Goal: Task Accomplishment & Management: Complete application form

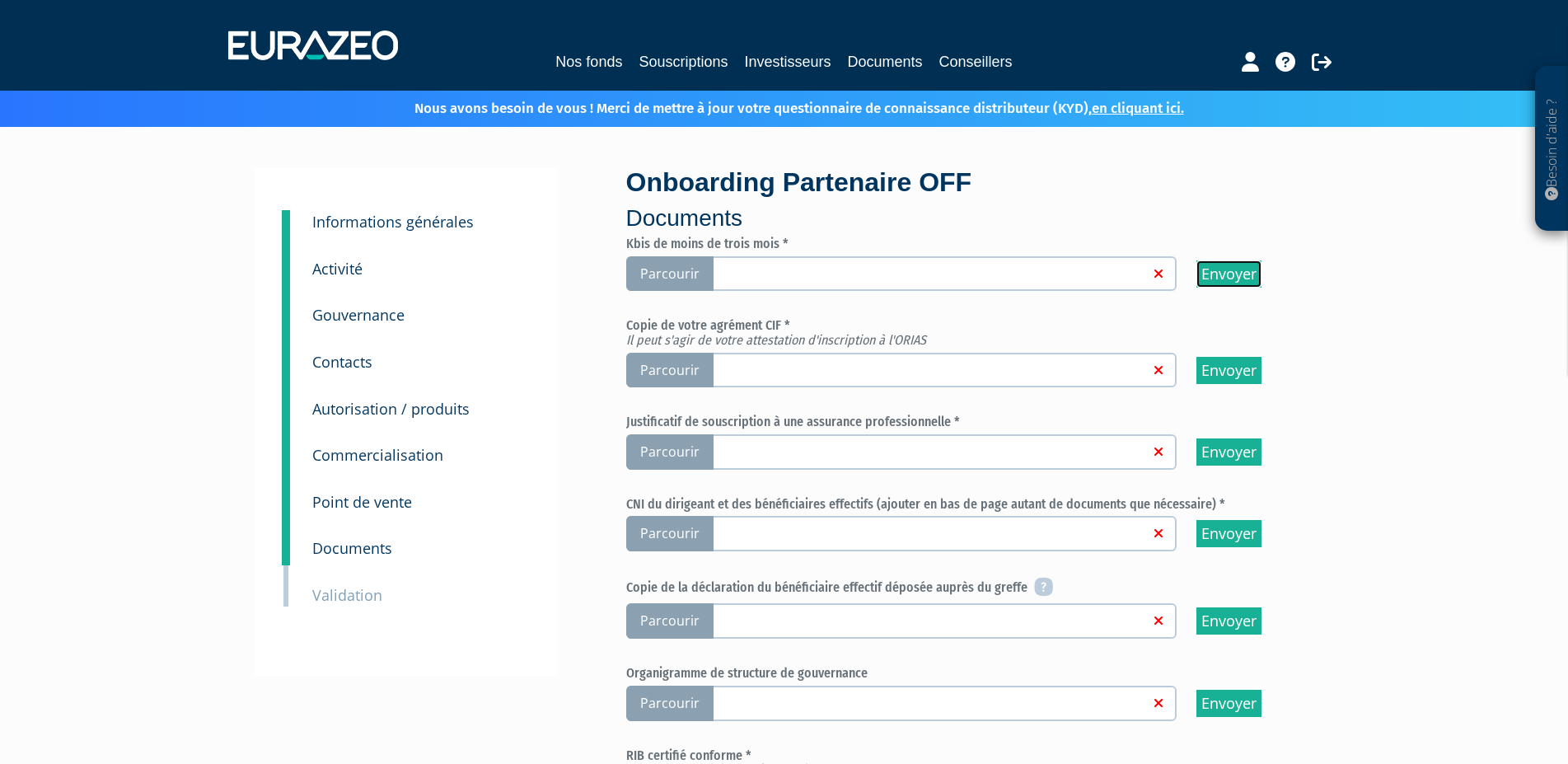
click at [1226, 281] on input "Envoyer" at bounding box center [1228, 274] width 65 height 28
click at [654, 264] on span "Parcourir" at bounding box center [669, 273] width 87 height 35
click at [0, 0] on input "Parcourir" at bounding box center [0, 0] width 0 height 0
click at [691, 373] on span "Parcourir" at bounding box center [669, 370] width 87 height 35
click at [0, 0] on input "Parcourir" at bounding box center [0, 0] width 0 height 0
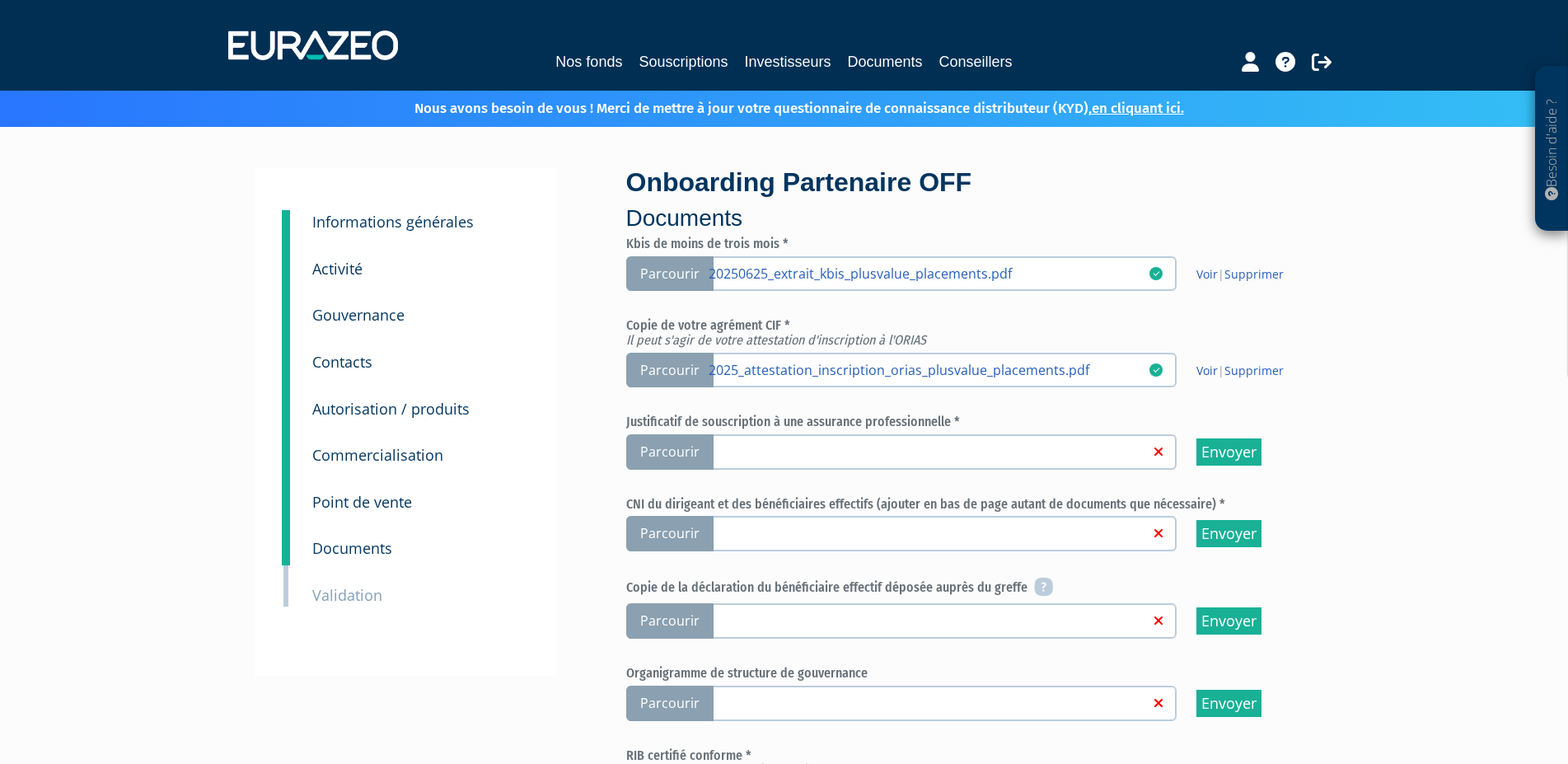
click at [662, 450] on span "Parcourir" at bounding box center [669, 452] width 87 height 35
click at [0, 0] on input "Parcourir" at bounding box center [0, 0] width 0 height 0
click at [680, 538] on span "Parcourir" at bounding box center [669, 533] width 87 height 35
click at [0, 0] on input "Parcourir" at bounding box center [0, 0] width 0 height 0
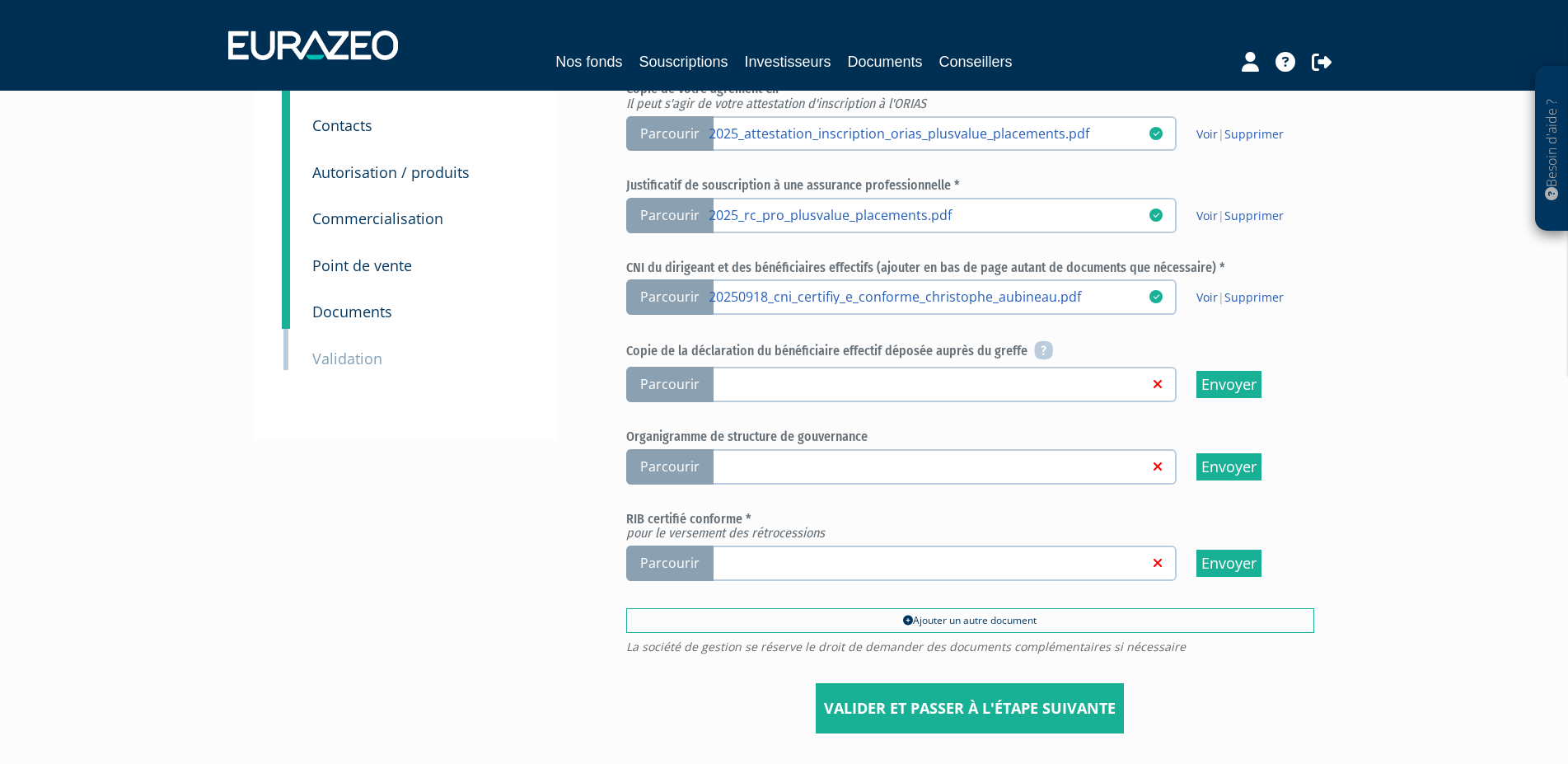
scroll to position [257, 0]
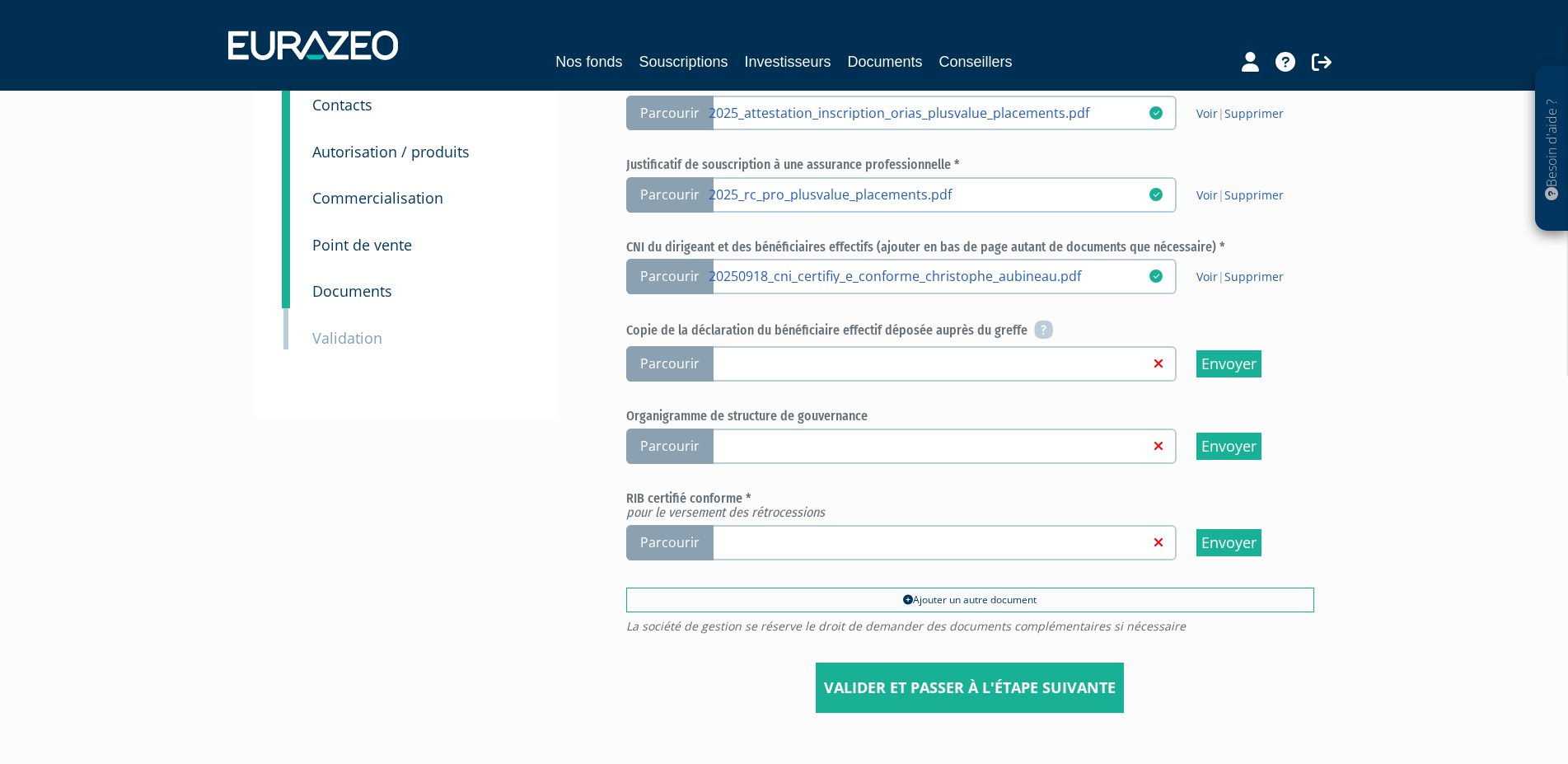
click at [666, 553] on span "Parcourir" at bounding box center [669, 542] width 87 height 35
click at [0, 0] on input "Parcourir" at bounding box center [0, 0] width 0 height 0
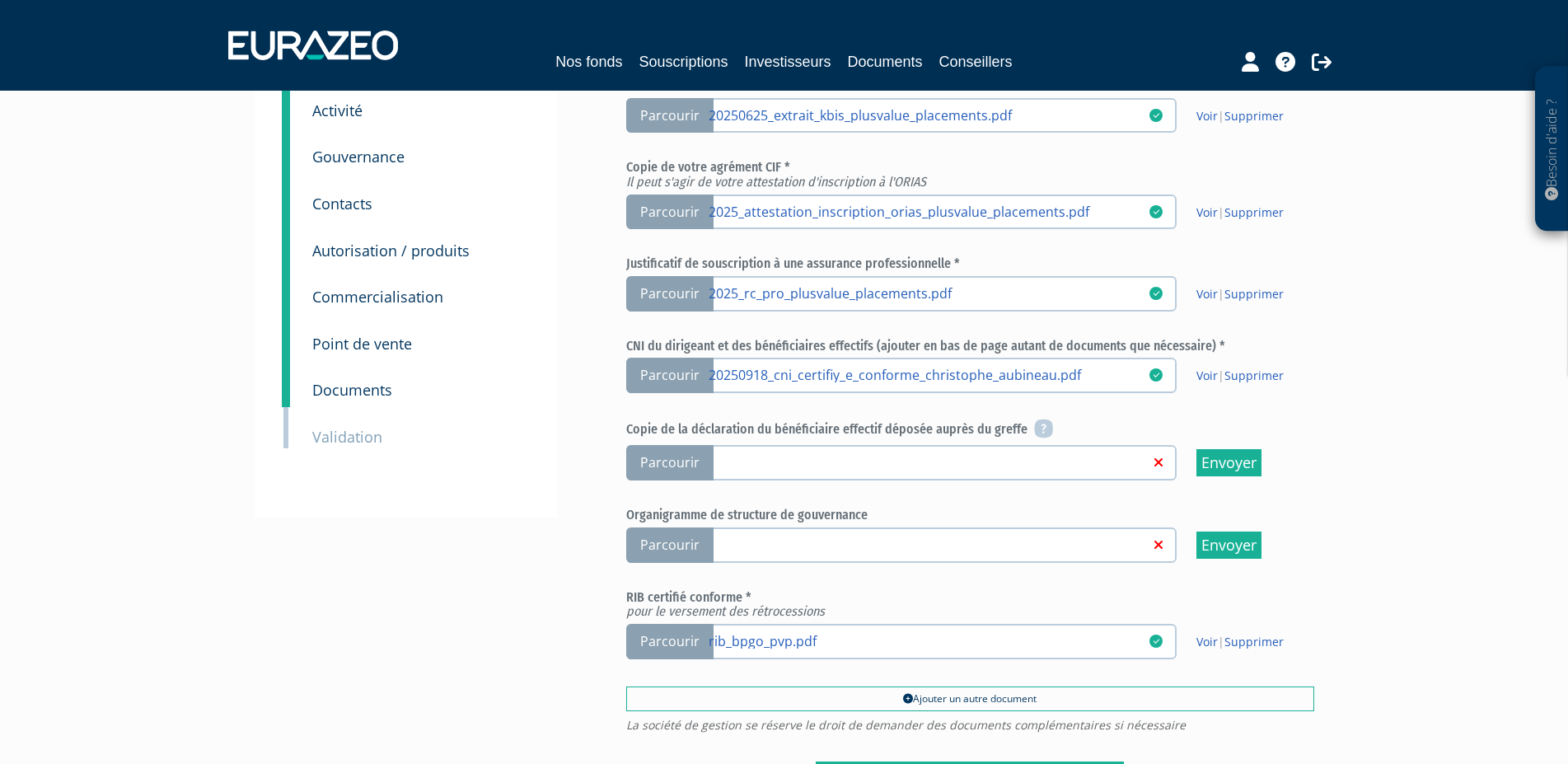
scroll to position [336, 0]
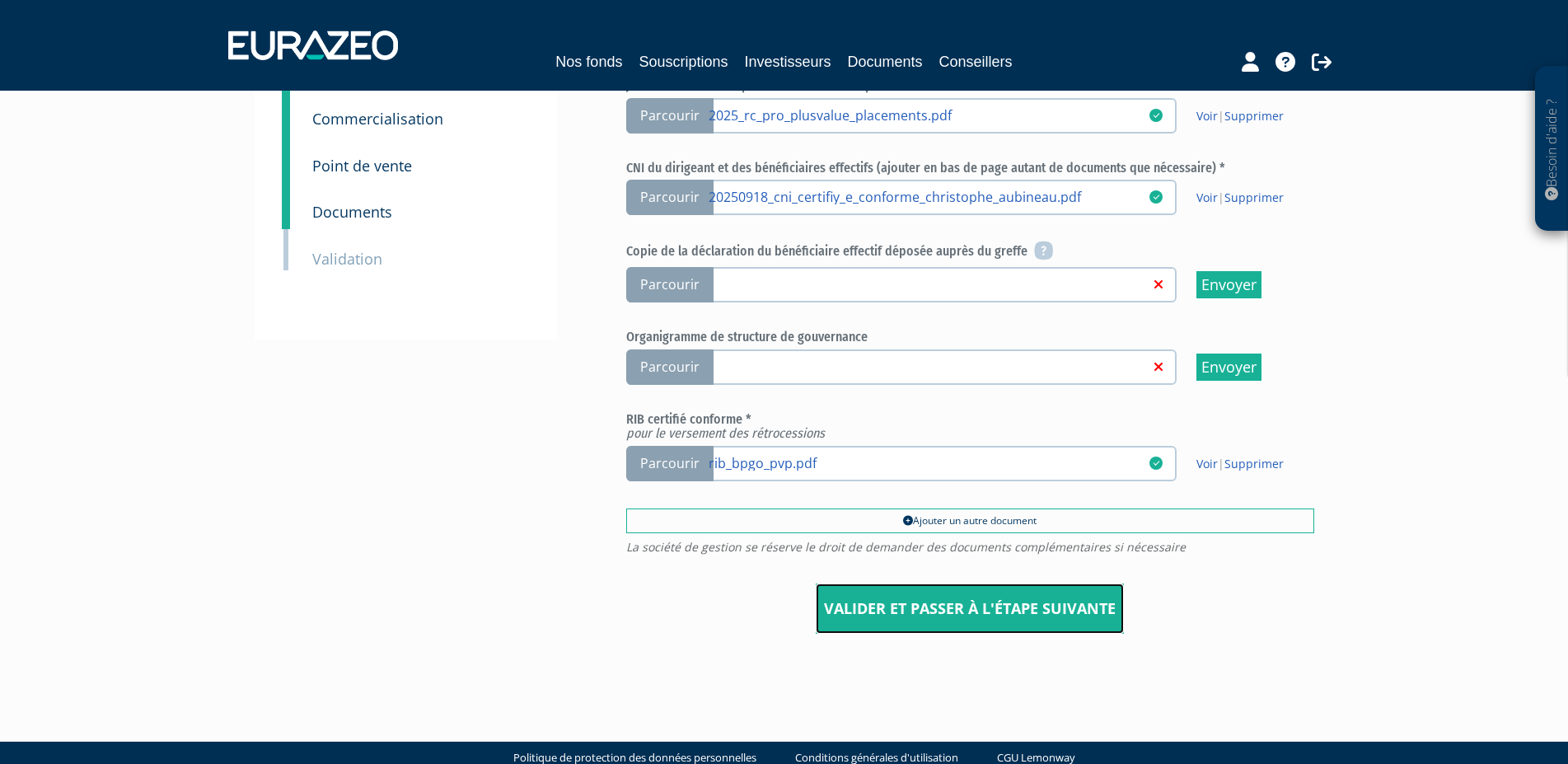
click at [923, 610] on input "Valider et passer à l'étape suivante" at bounding box center [969, 609] width 308 height 52
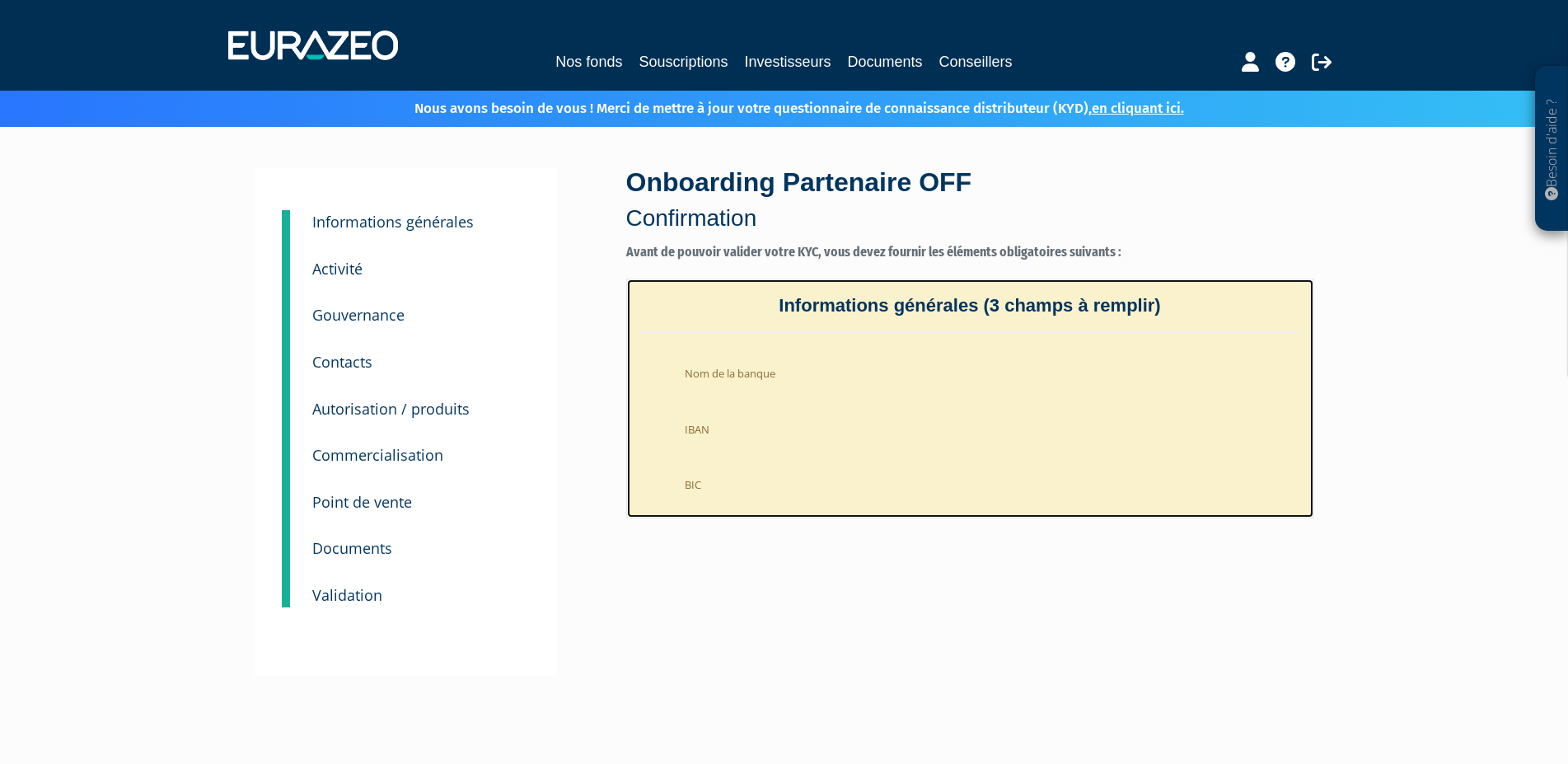
click at [748, 378] on li "Nom de la banque" at bounding box center [986, 370] width 628 height 41
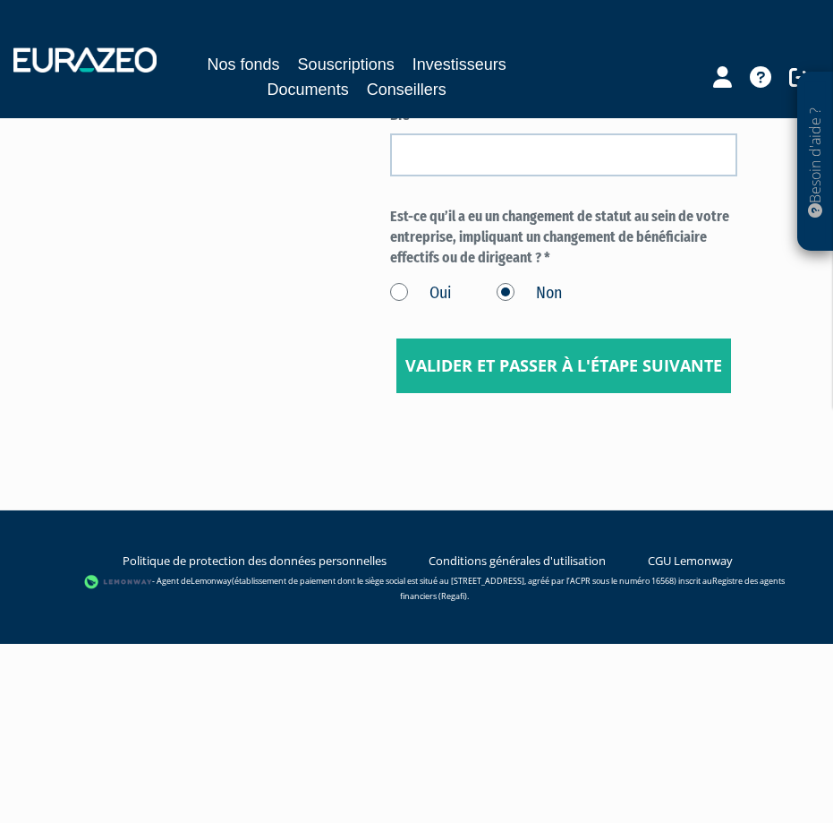
scroll to position [3378, 0]
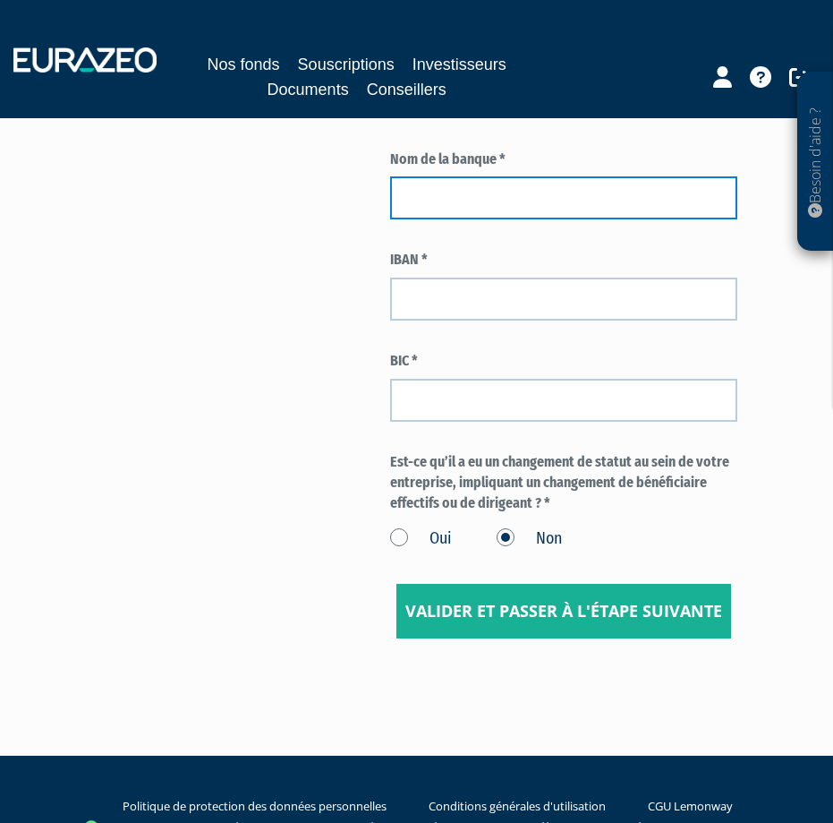
click at [475, 219] on input "text" at bounding box center [564, 197] width 348 height 43
type input "BANQUE POPULAIRE GRAND OUEST"
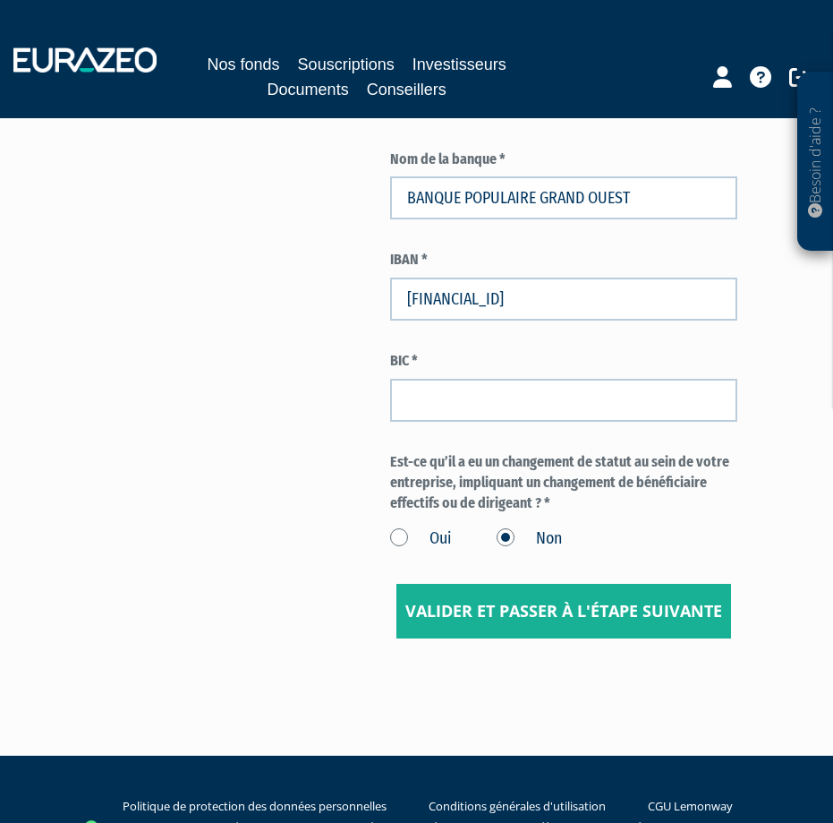
click at [437, 320] on input "FR7613807000623142184210936" at bounding box center [564, 299] width 348 height 43
click at [471, 320] on input "FR76 13807000623142184210936" at bounding box center [564, 299] width 348 height 43
type input "FR76 1380 7000 6231 4218 4210 936"
click at [436, 422] on input "text" at bounding box center [564, 400] width 348 height 43
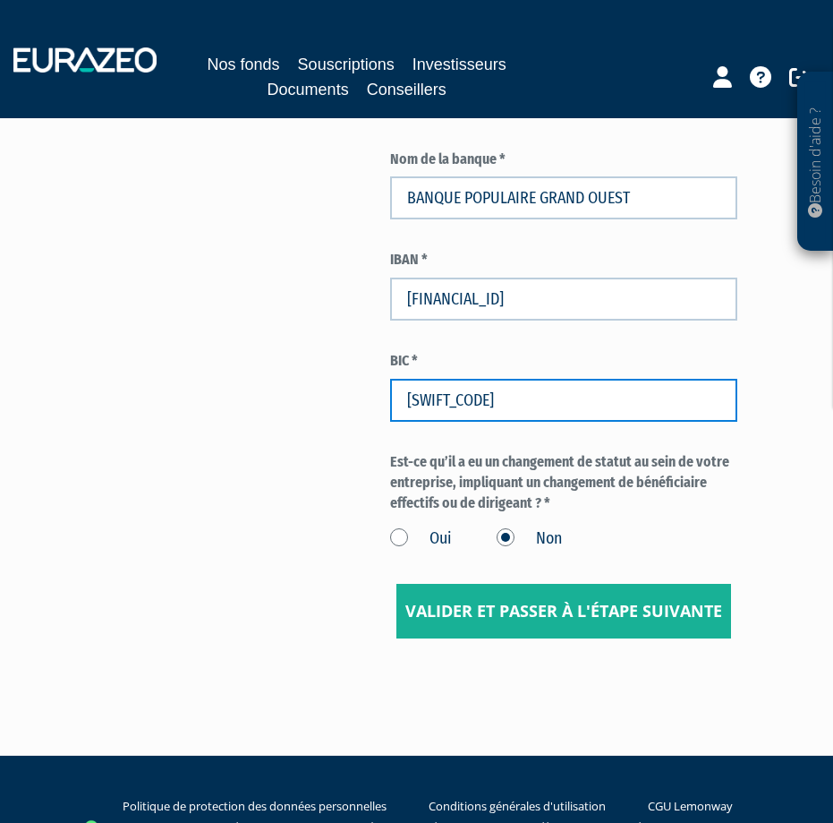
type input "CCBPFRPPNAN"
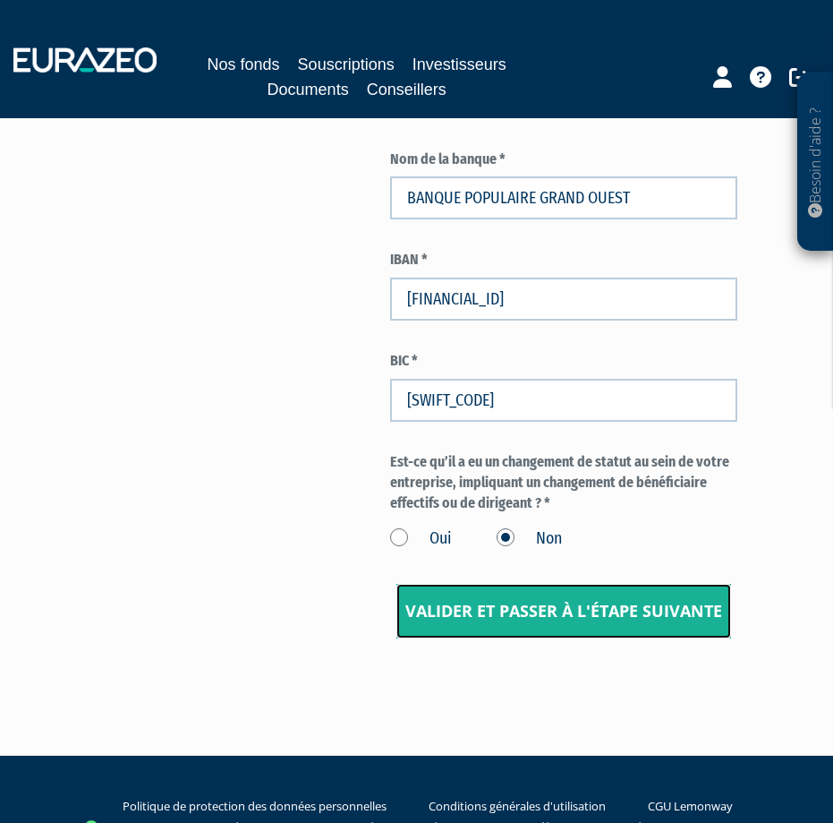
click at [507, 639] on input "Valider et passer à l'étape suivante" at bounding box center [564, 612] width 335 height 56
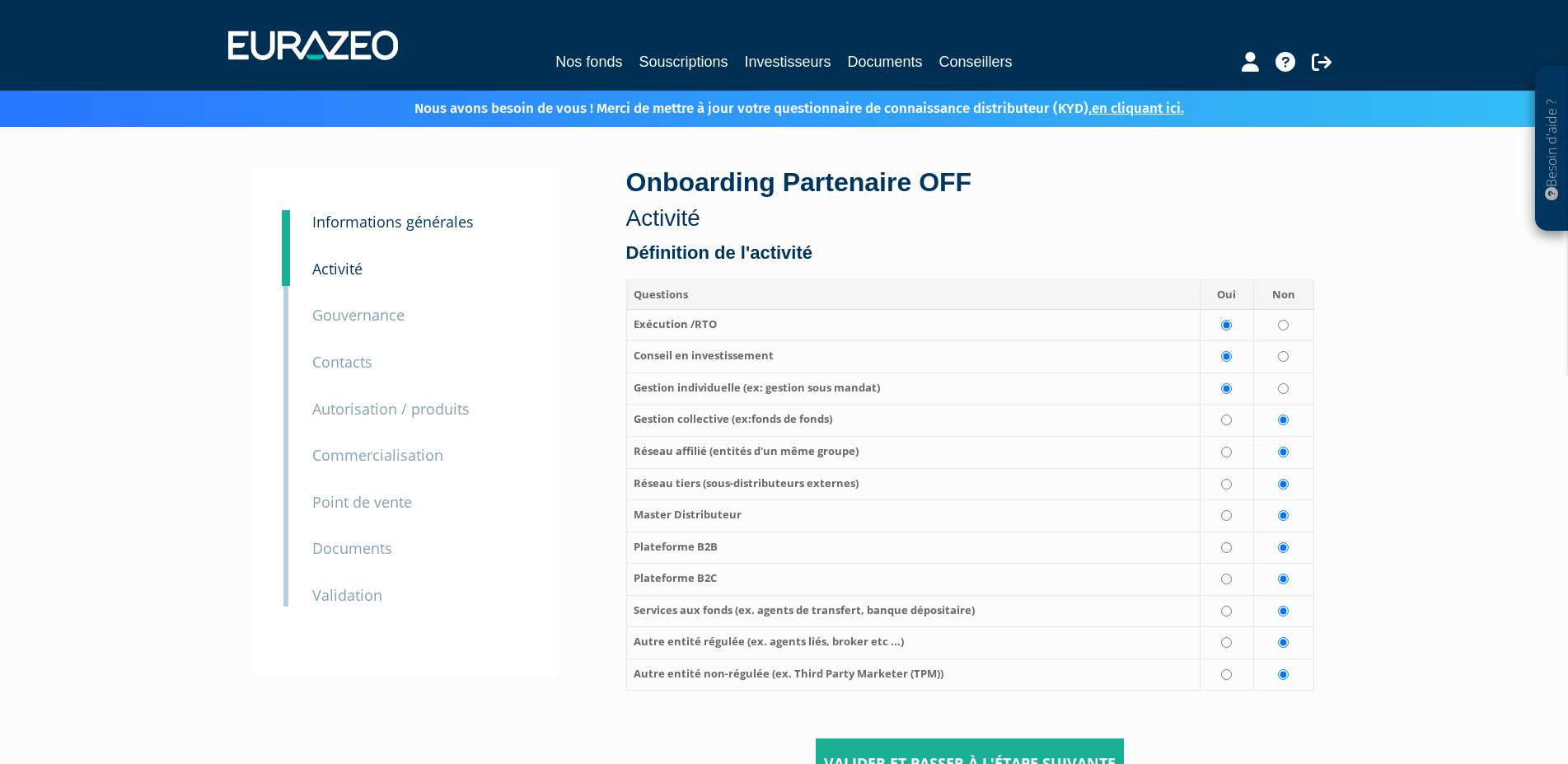
scroll to position [172, 0]
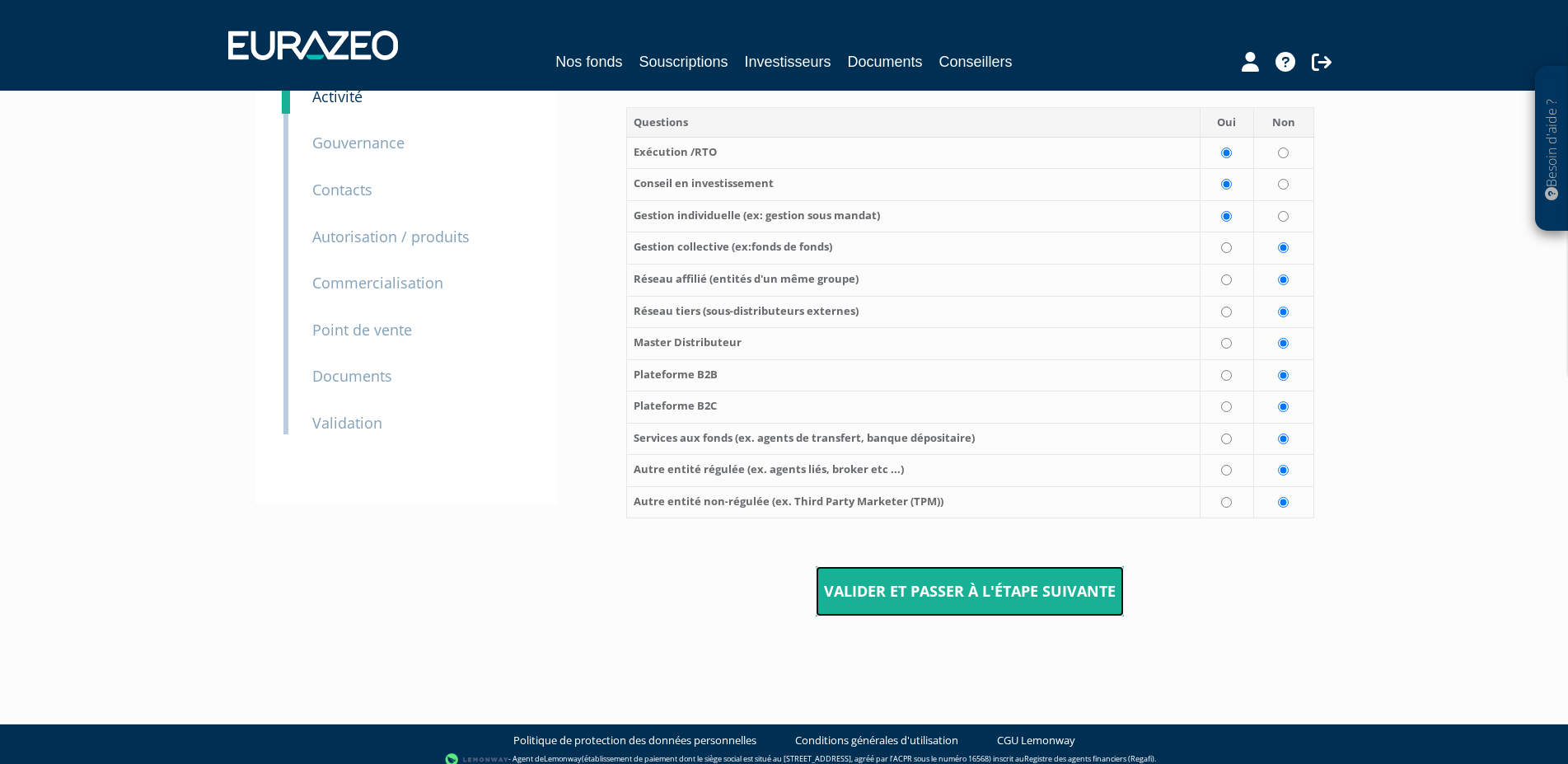
click at [767, 589] on input "Valider et passer à l'étape suivante" at bounding box center [969, 592] width 308 height 52
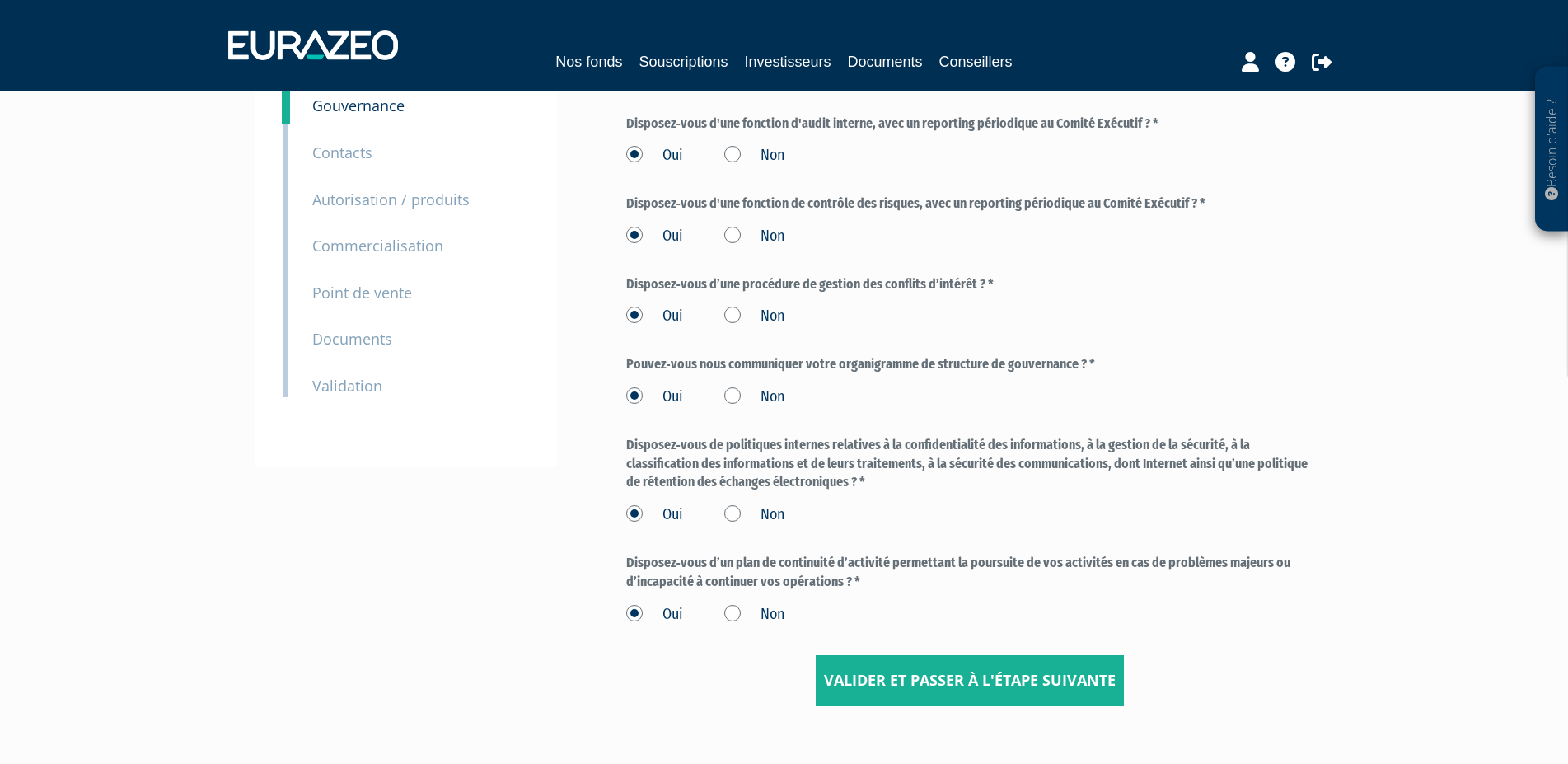
scroll to position [311, 0]
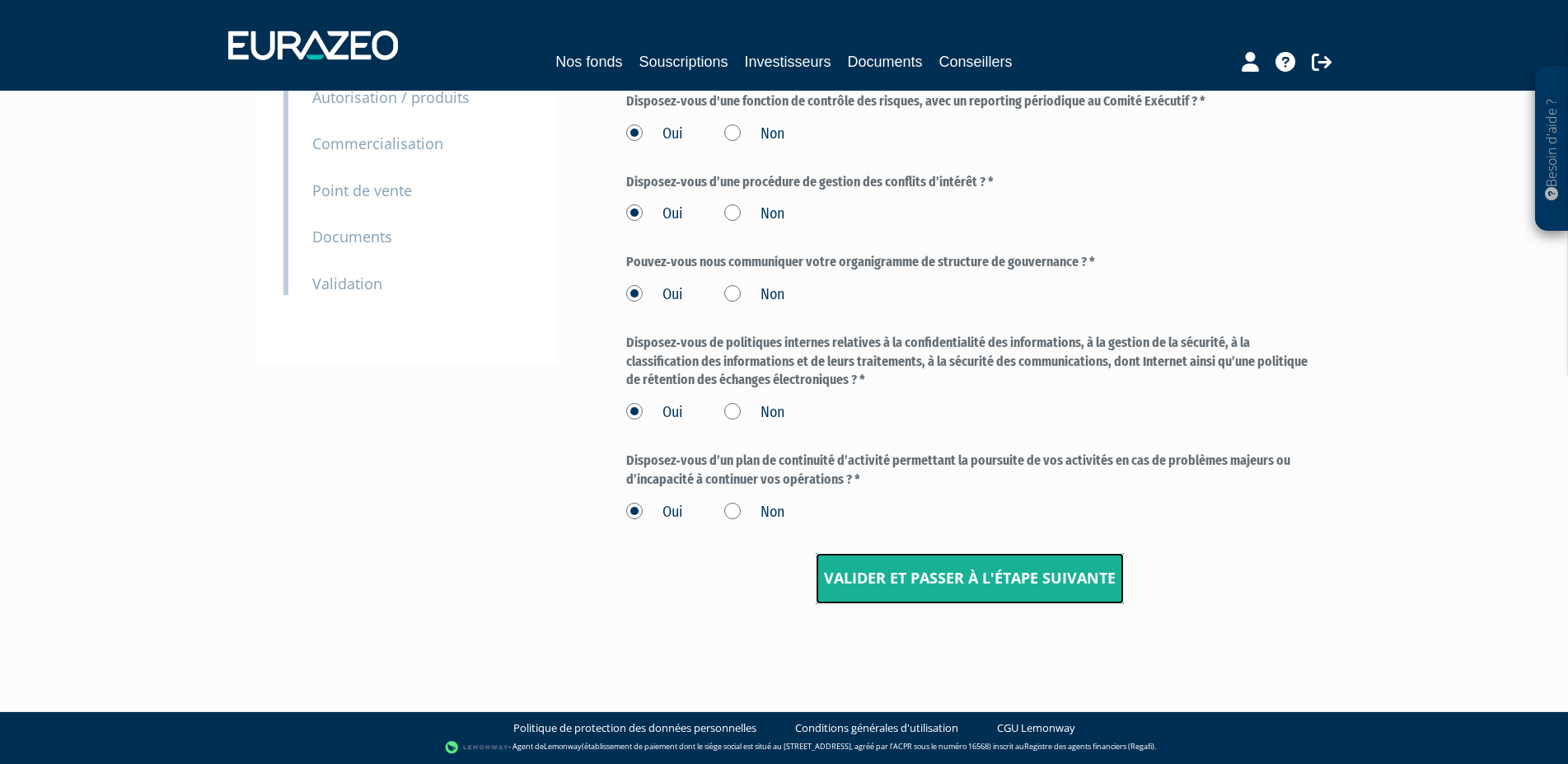
click at [880, 574] on input "Valider et passer à l'étape suivante" at bounding box center [969, 579] width 308 height 52
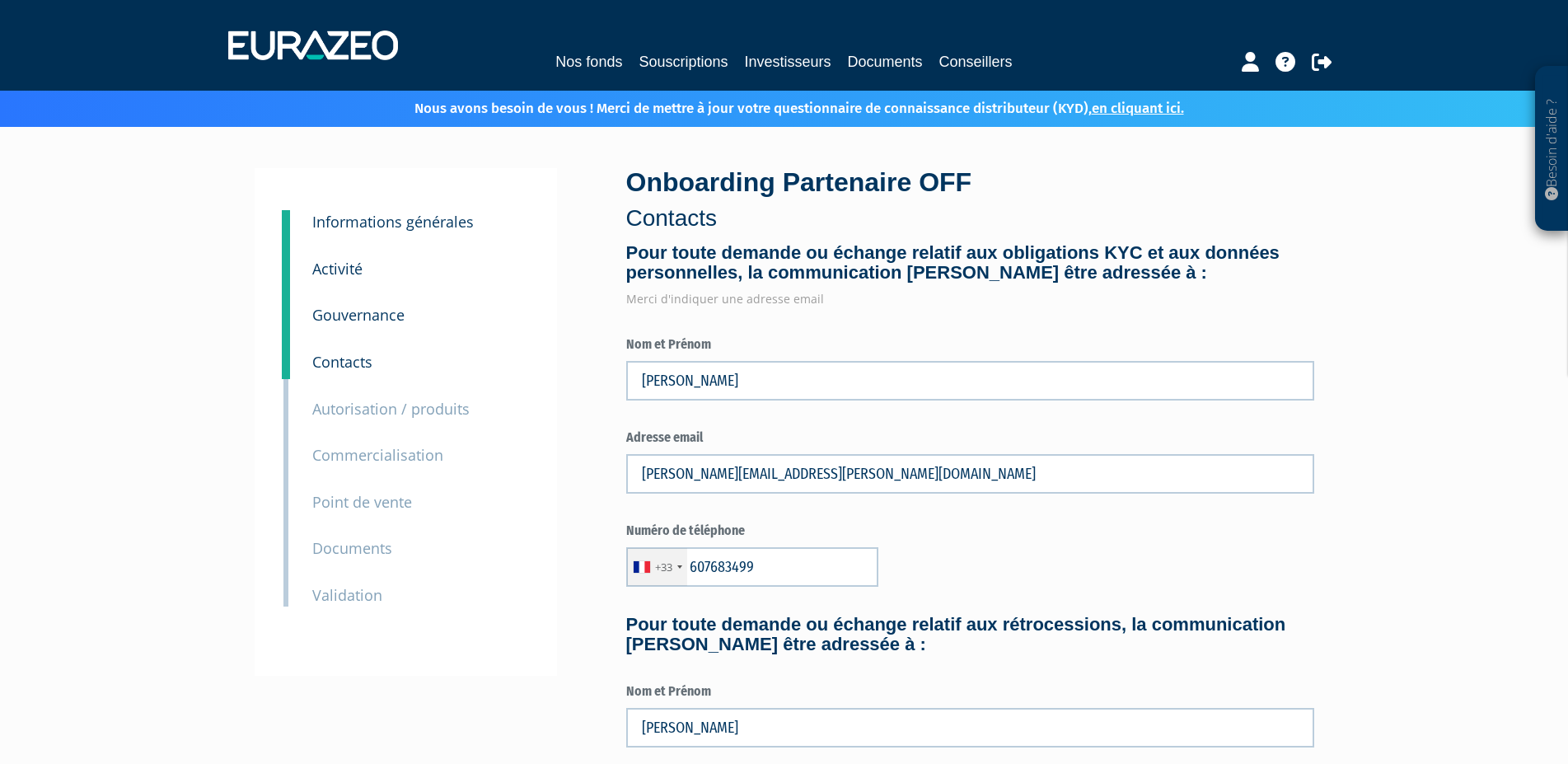
type input "6 07 68 34 99"
type input "6 63 39 26 69"
type input "6 85 72 48 06"
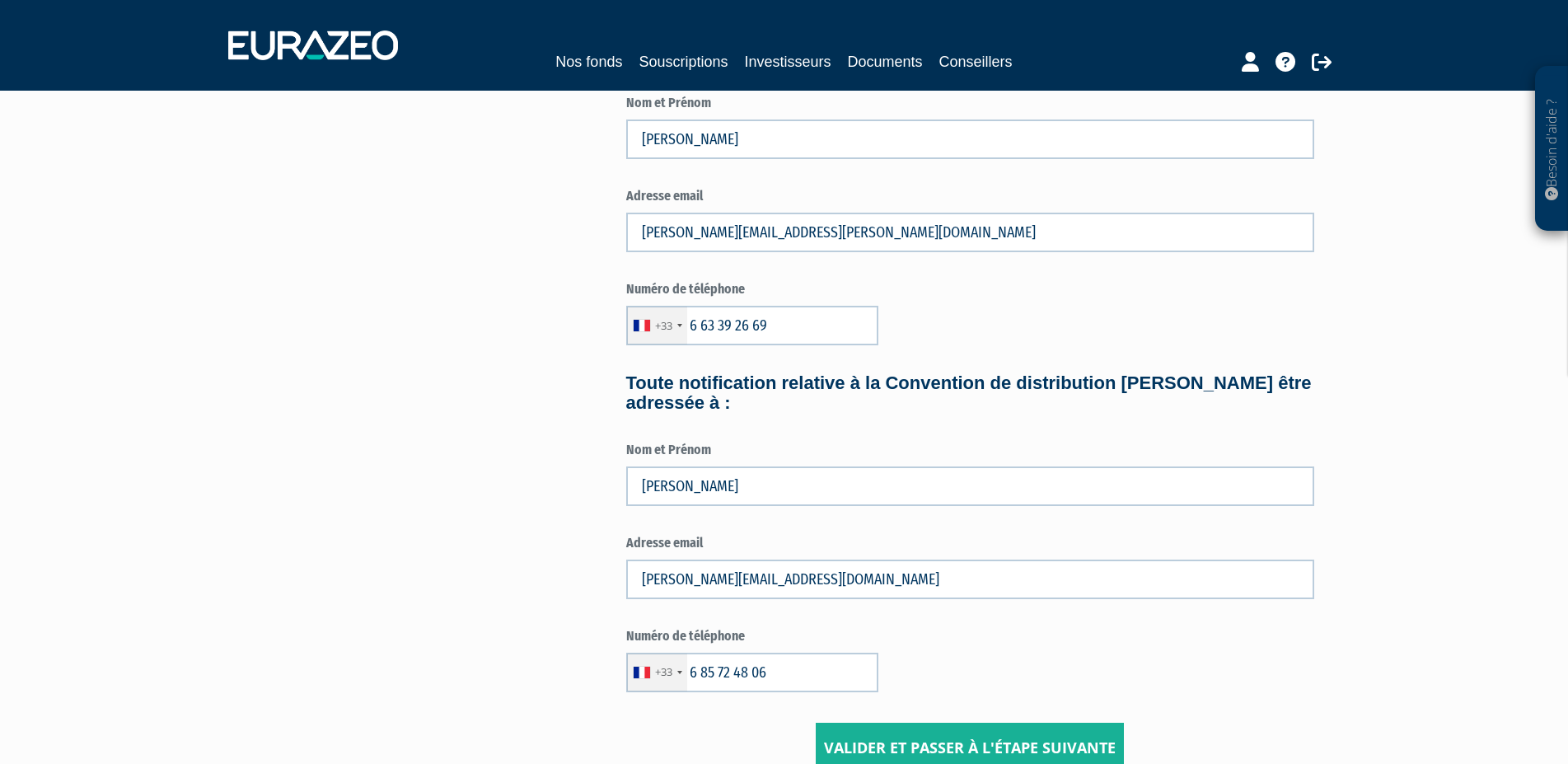
scroll to position [758, 0]
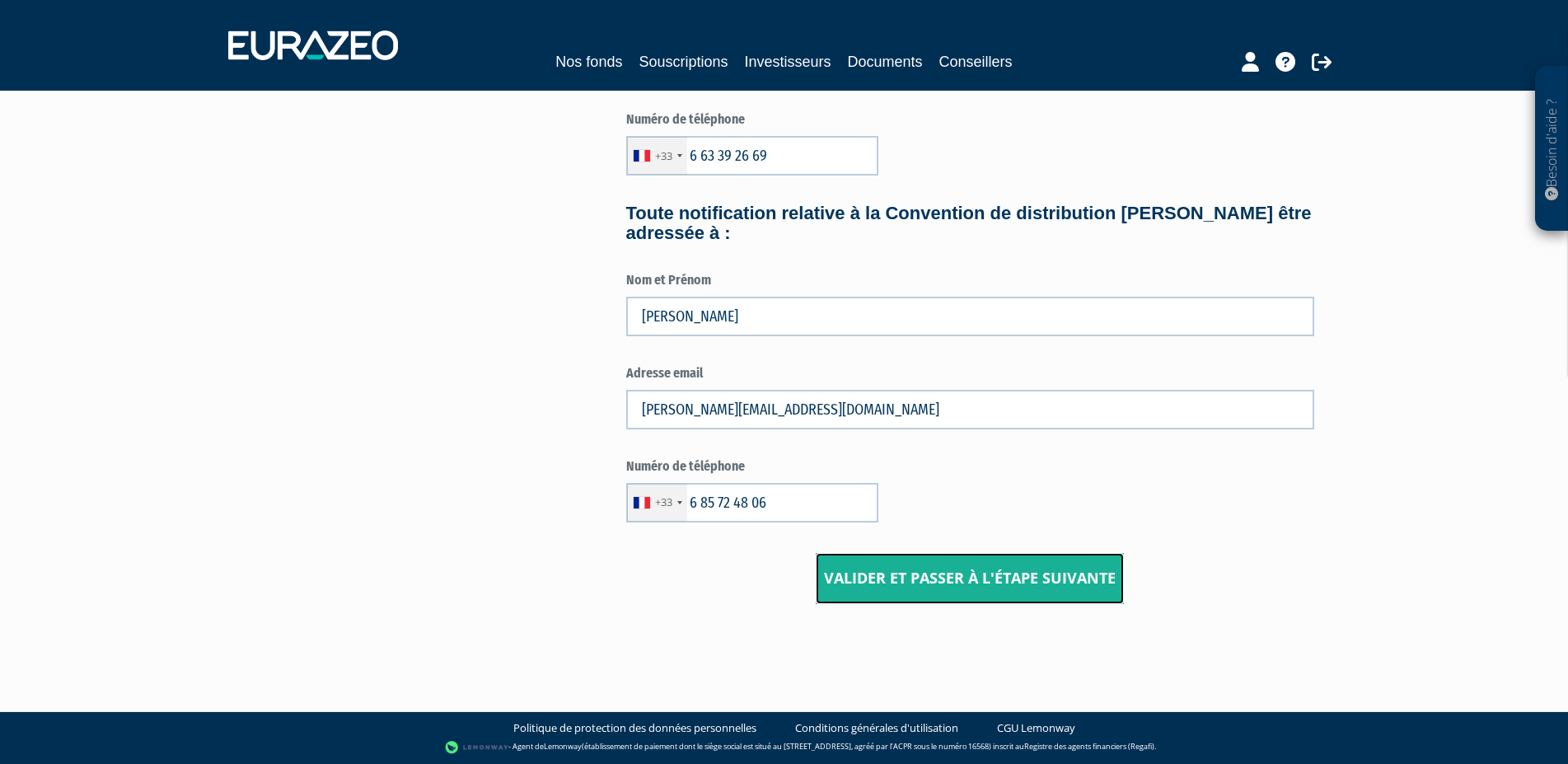
click at [984, 592] on input "Valider et passer à l'étape suivante" at bounding box center [969, 579] width 308 height 52
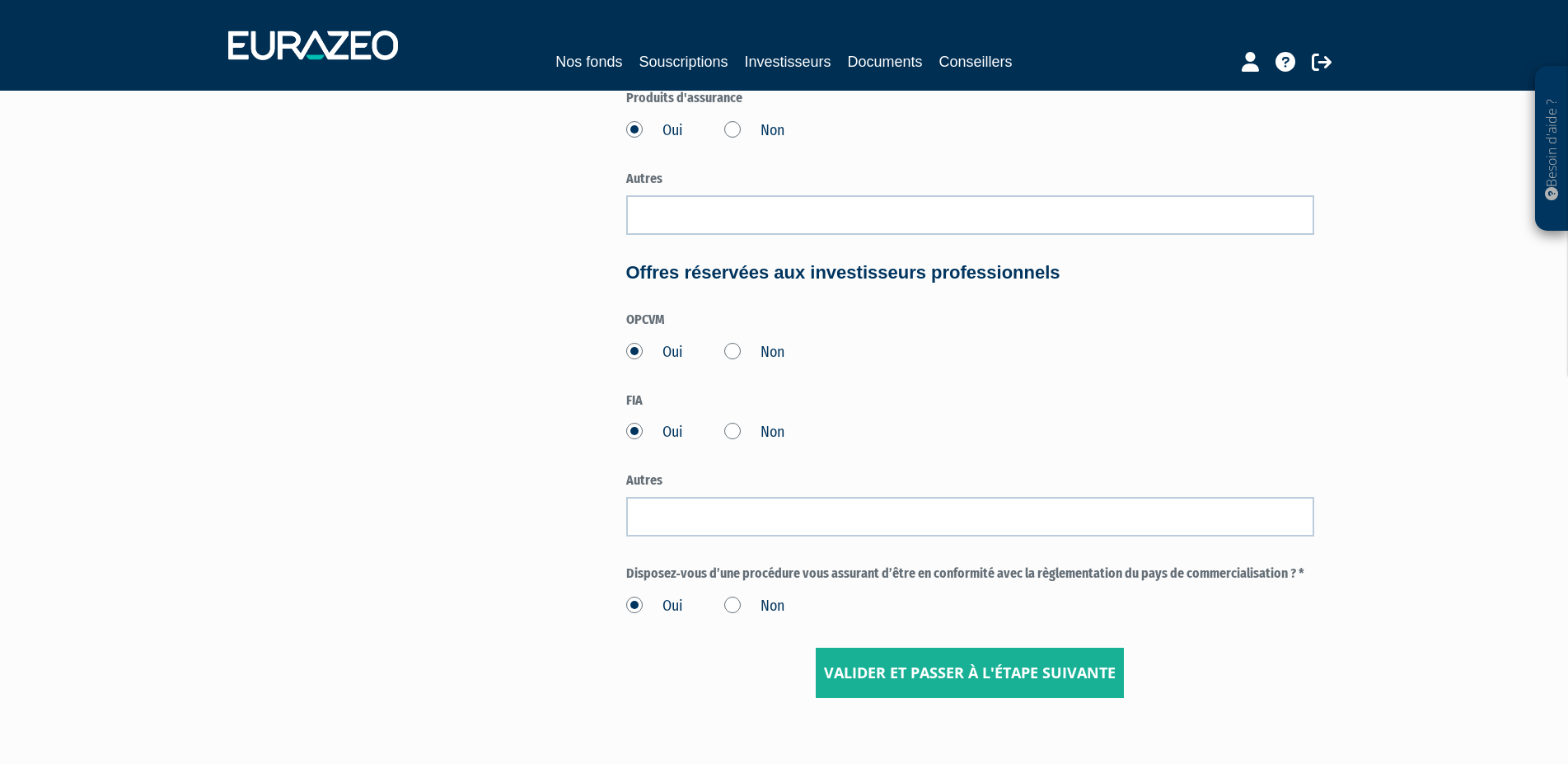
scroll to position [767, 0]
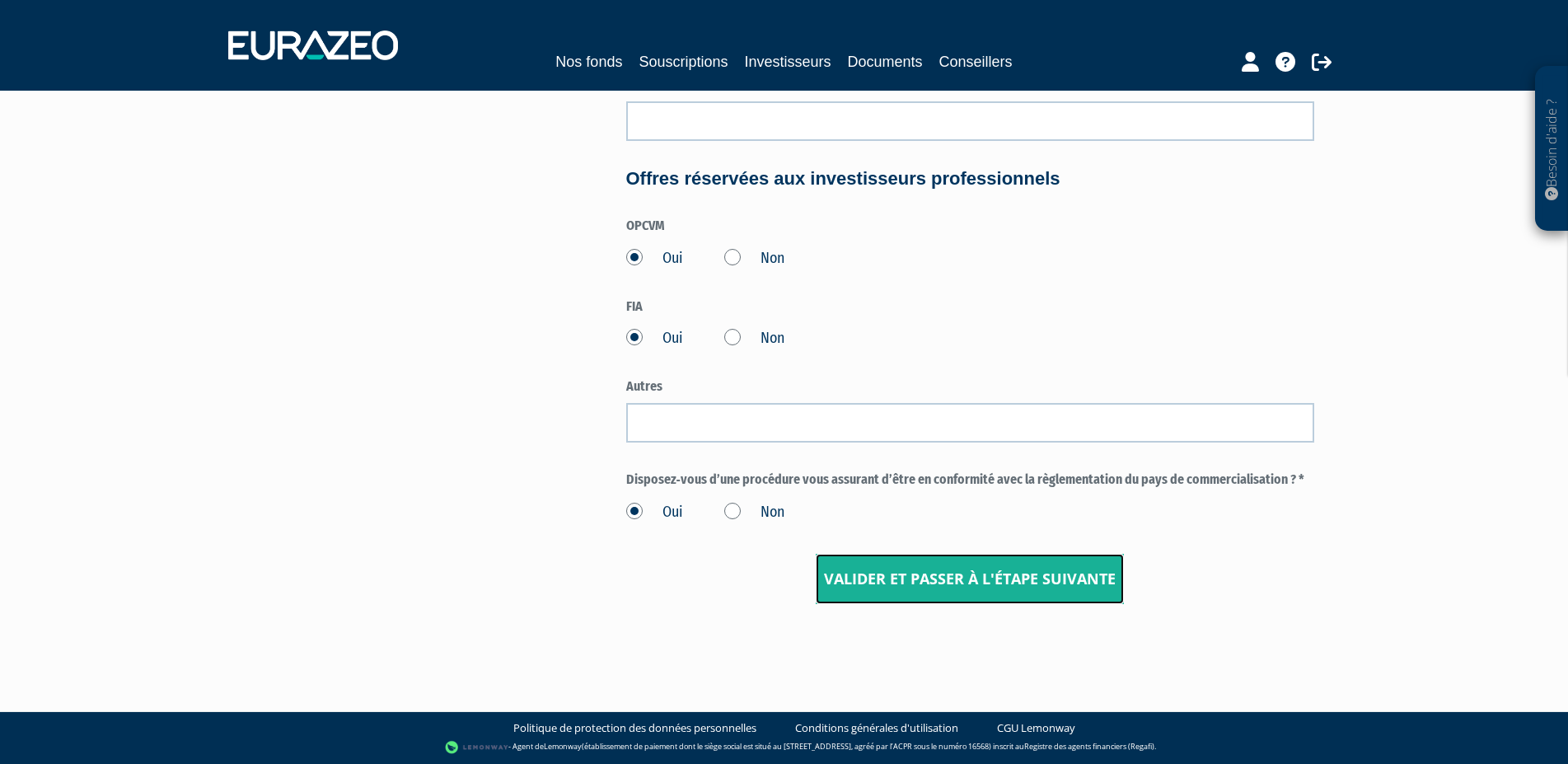
click at [980, 577] on input "Valider et passer à l'étape suivante" at bounding box center [969, 580] width 308 height 52
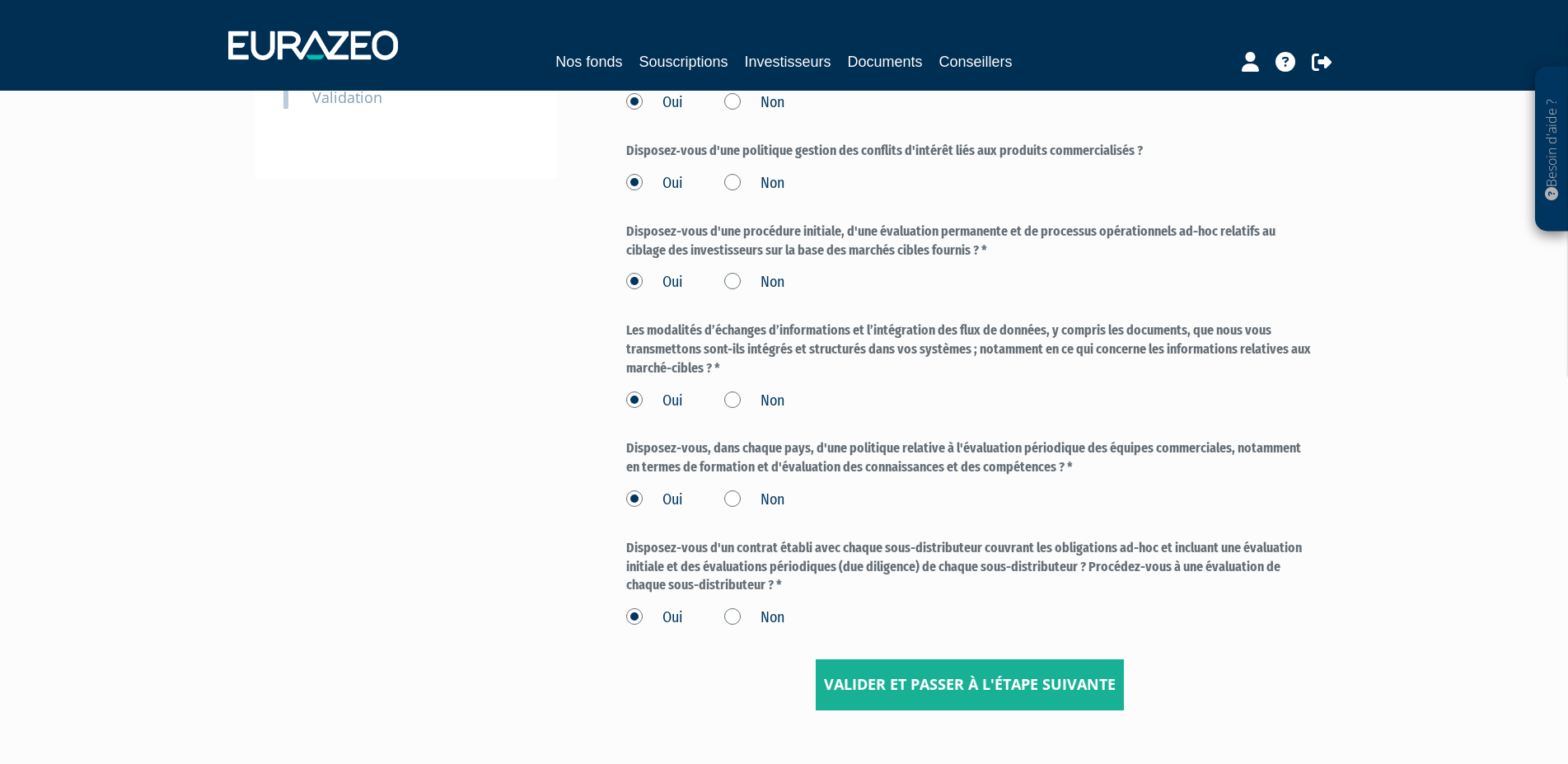
scroll to position [604, 0]
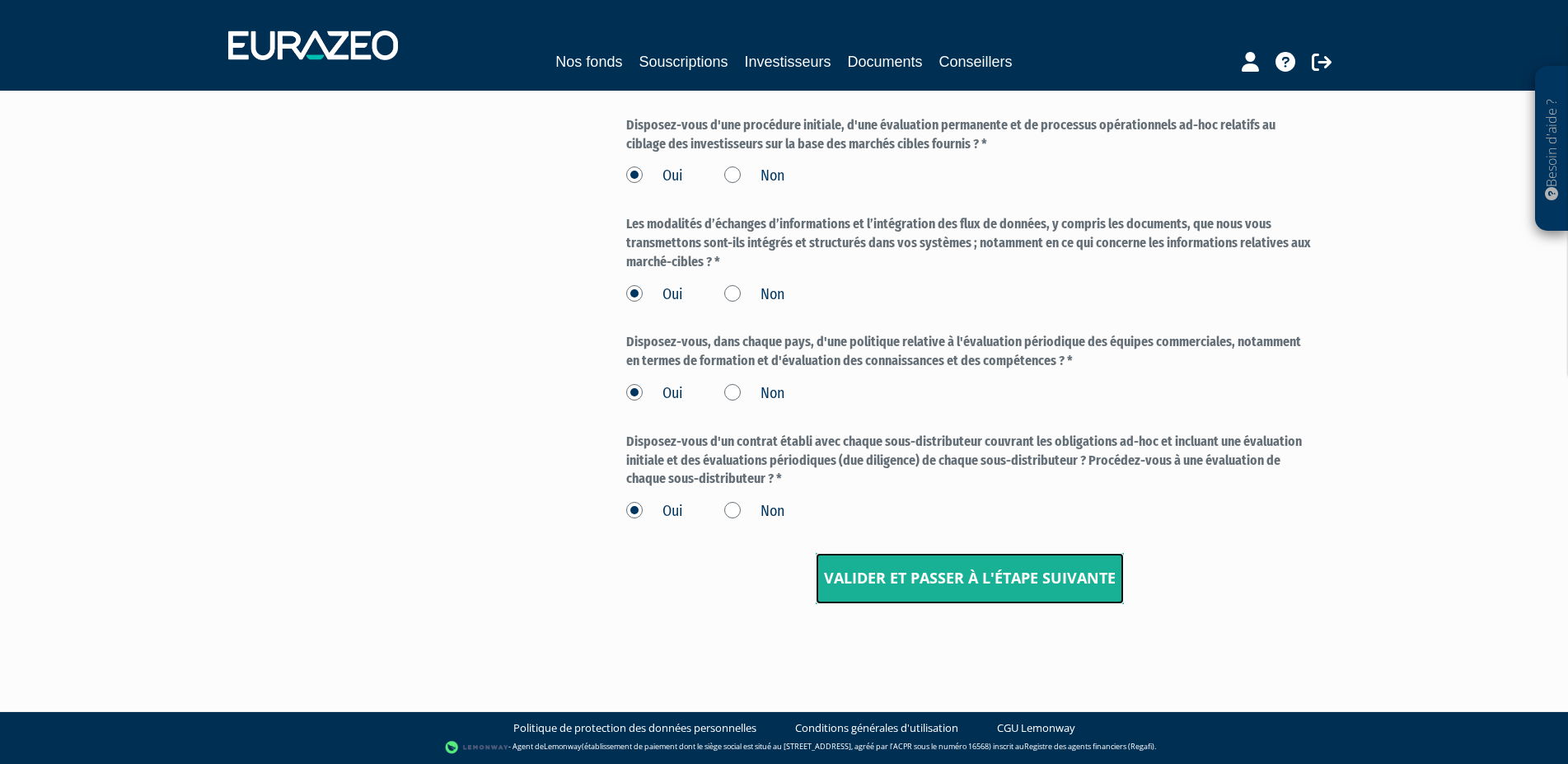
click at [977, 575] on input "Valider et passer à l'étape suivante" at bounding box center [969, 579] width 308 height 52
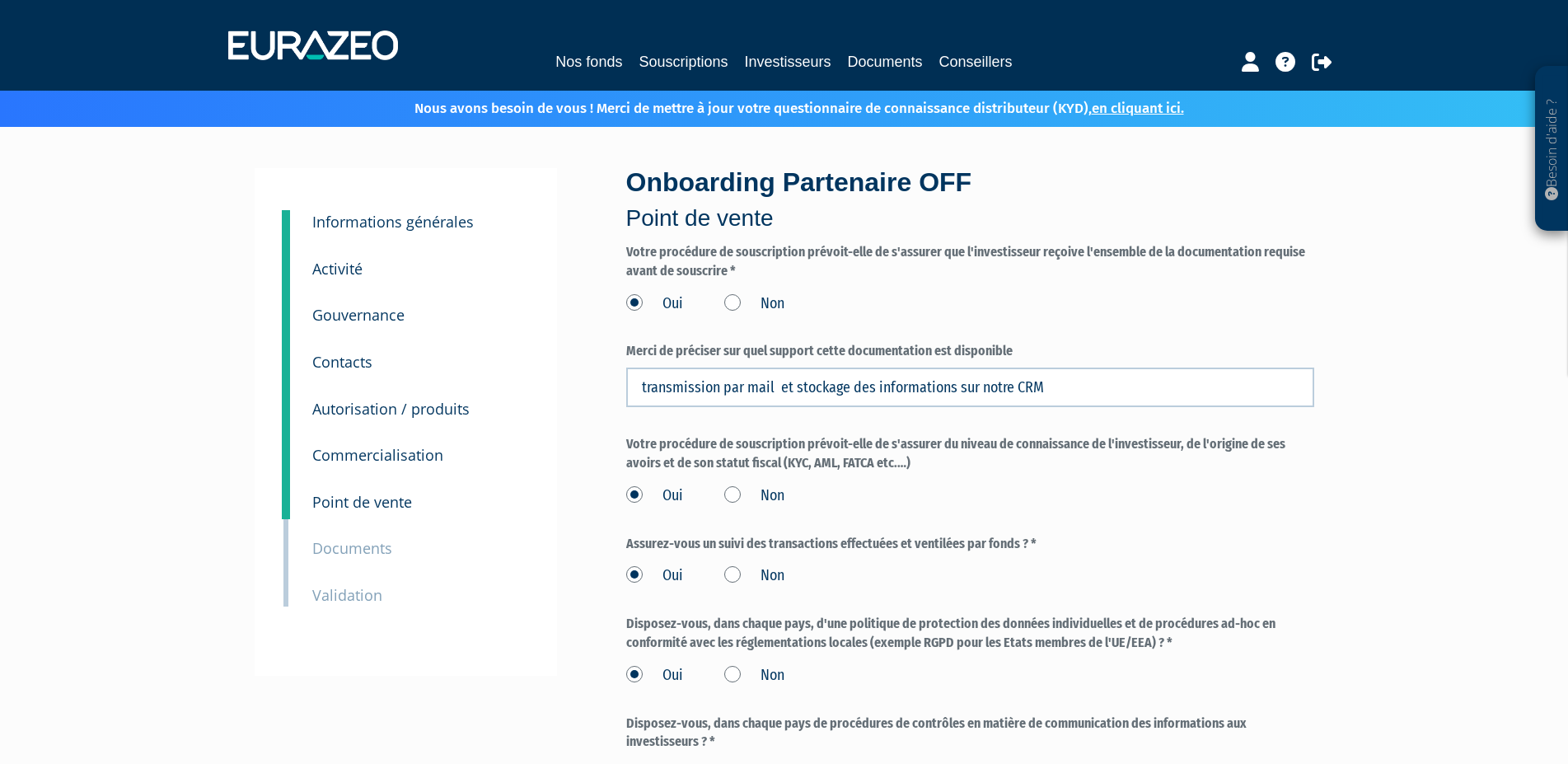
scroll to position [659, 0]
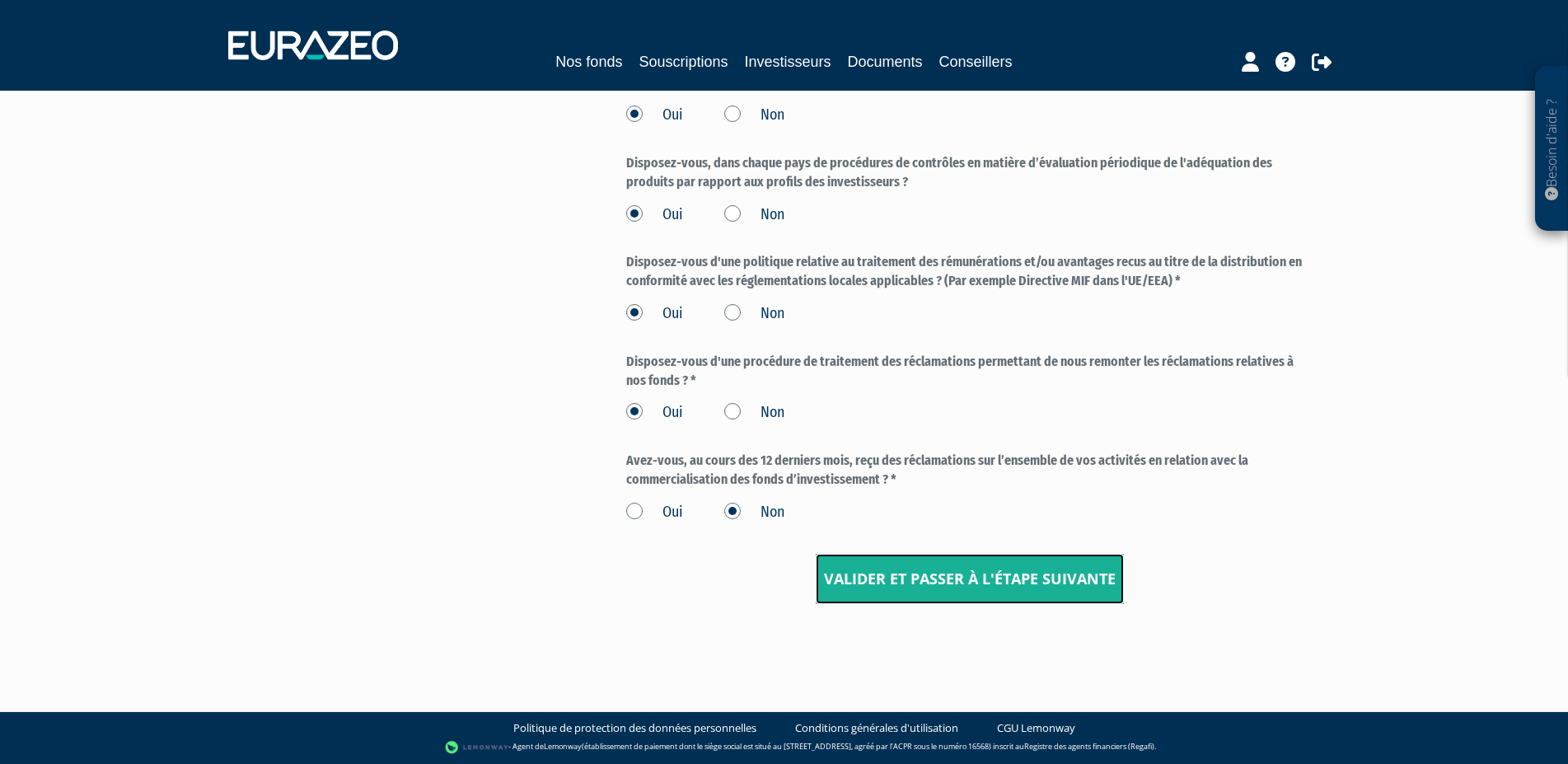
click at [978, 574] on input "Valider et passer à l'étape suivante" at bounding box center [969, 580] width 308 height 52
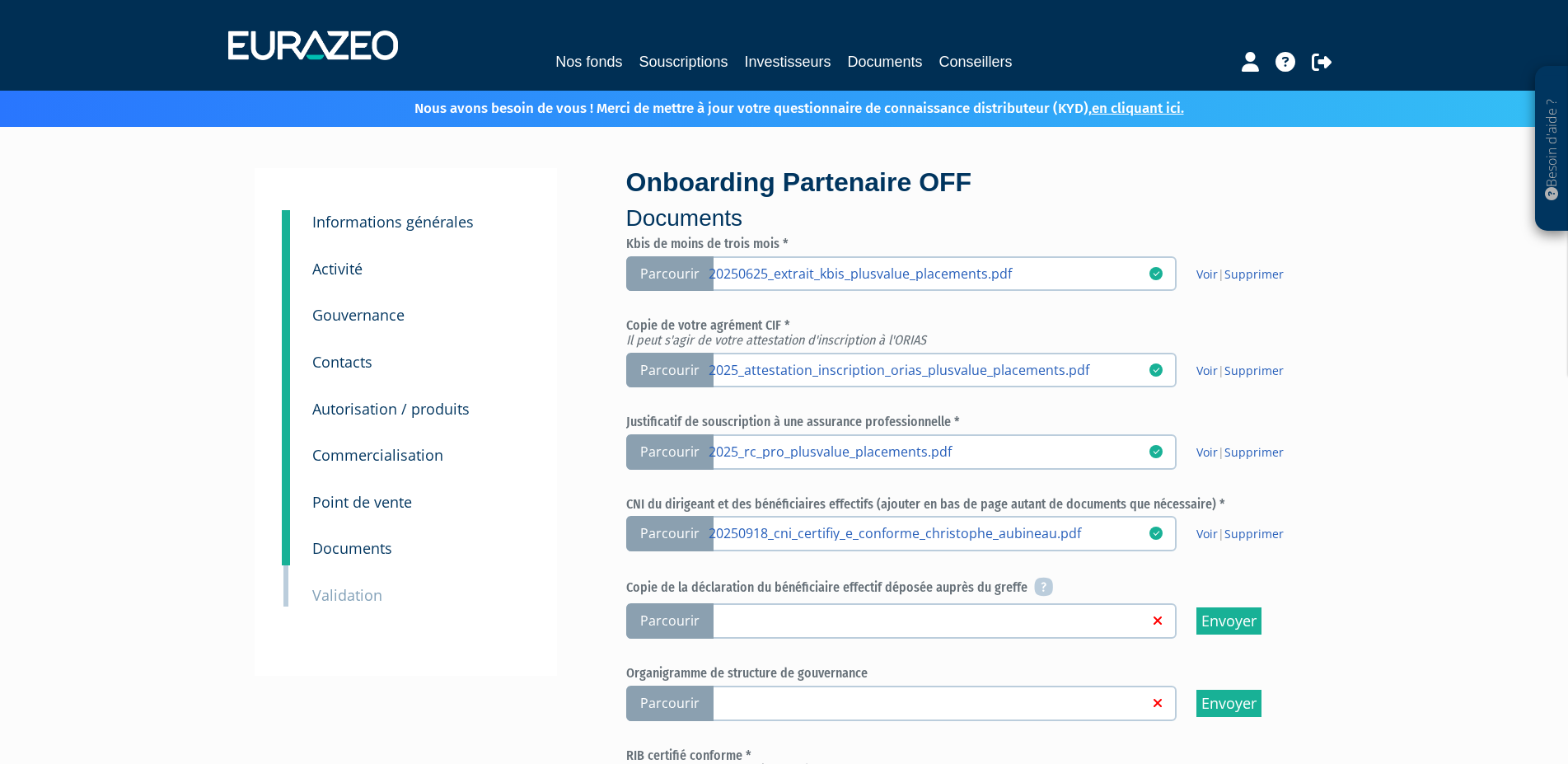
scroll to position [365, 0]
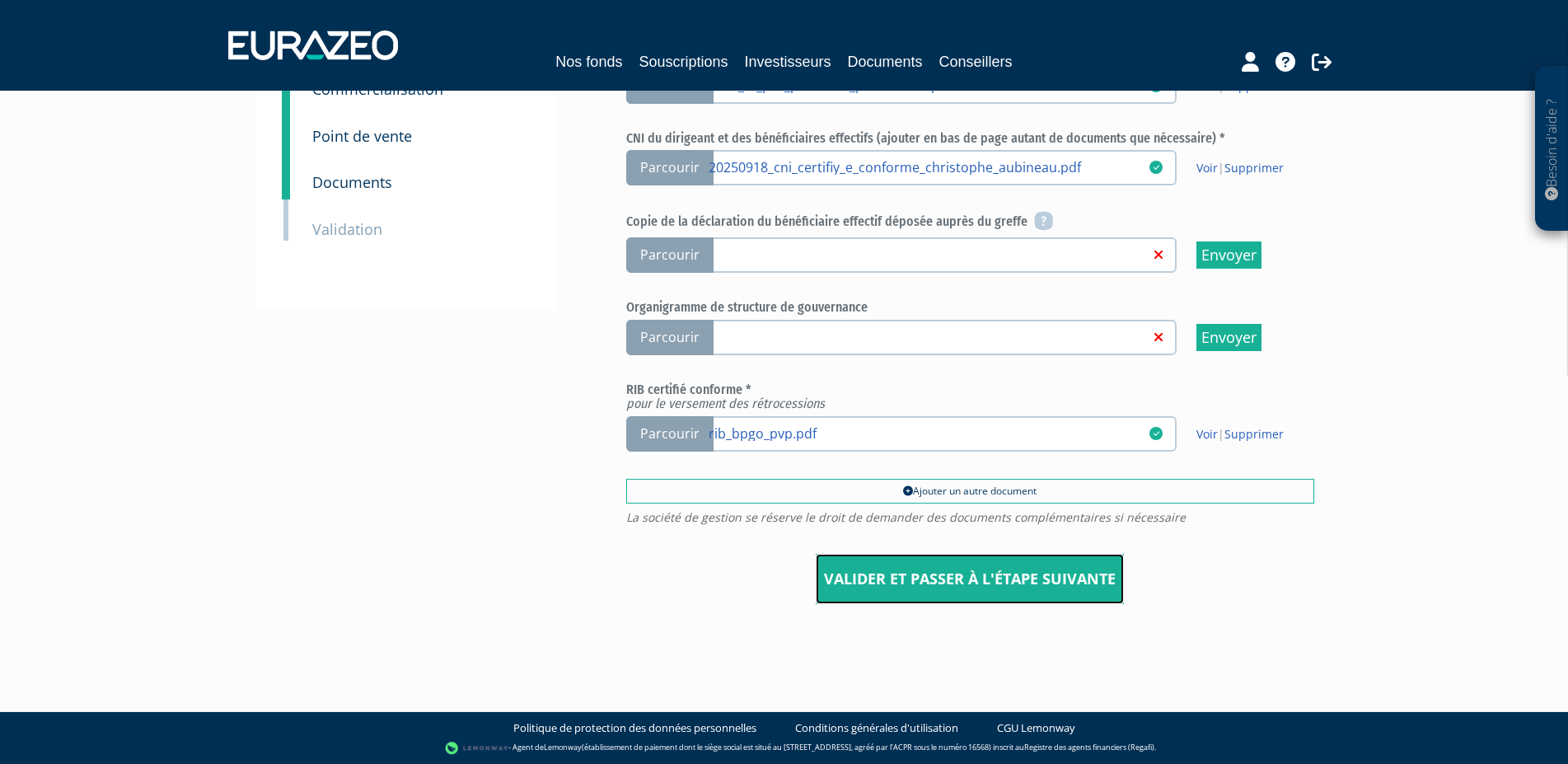
click at [978, 574] on input "Valider et passer à l'étape suivante" at bounding box center [969, 580] width 308 height 52
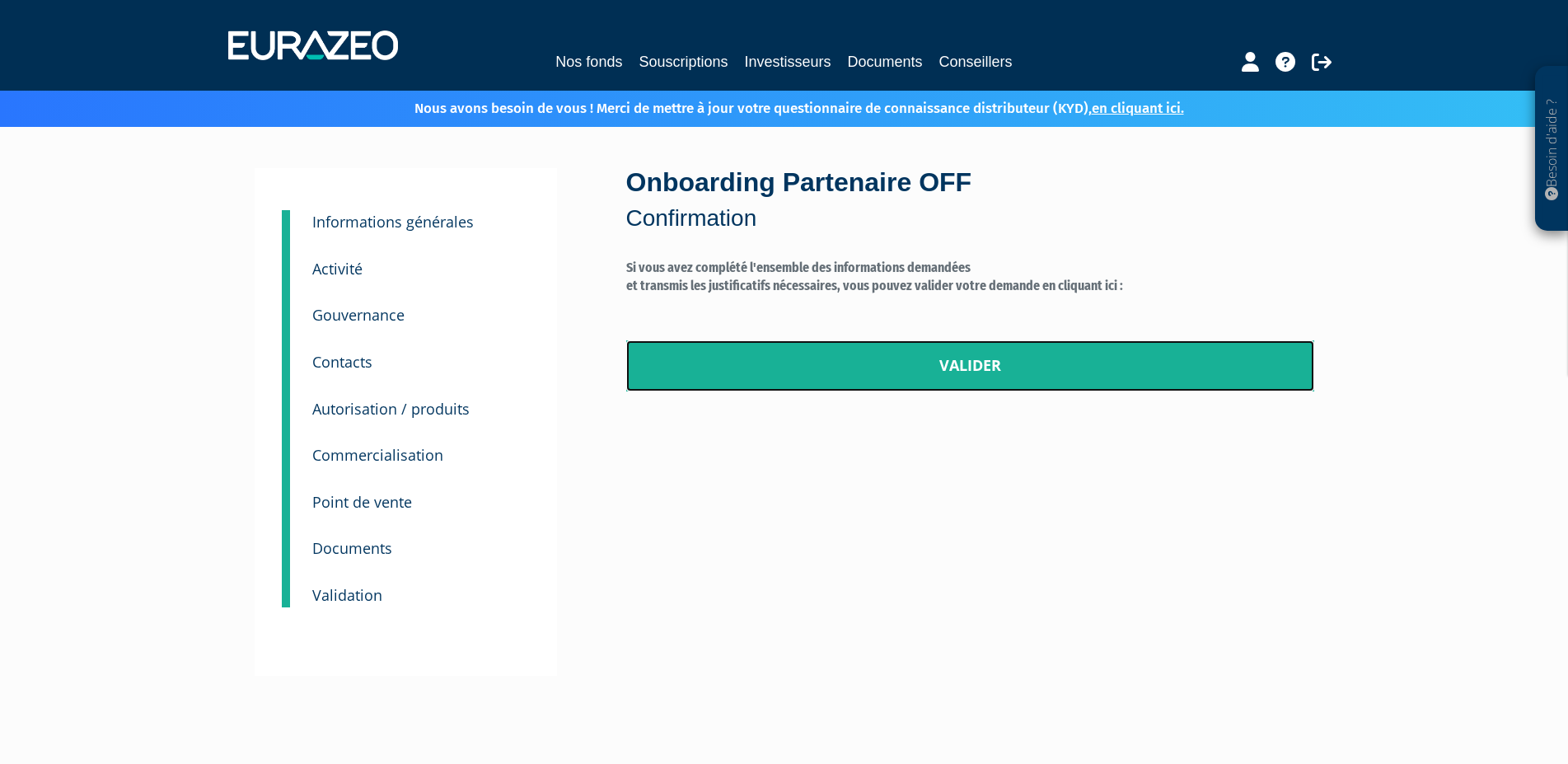
click at [975, 357] on link "Valider" at bounding box center [969, 366] width 687 height 52
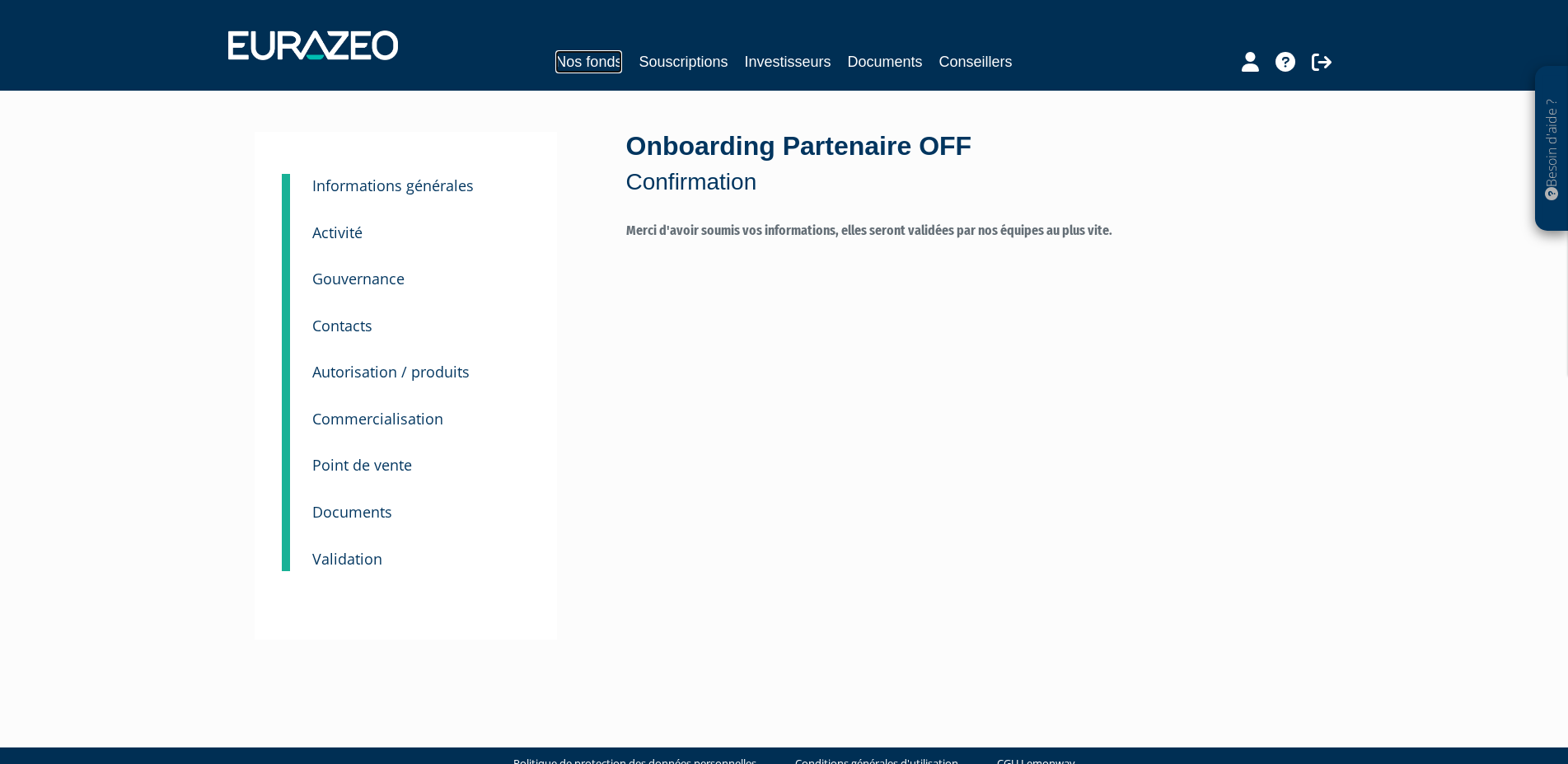
click at [605, 62] on link "Nos fonds" at bounding box center [588, 62] width 67 height 23
